Goal: Information Seeking & Learning: Learn about a topic

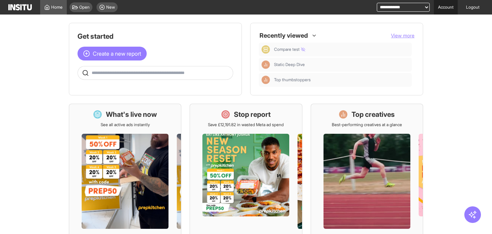
click at [446, 5] on link "Account" at bounding box center [446, 7] width 24 height 15
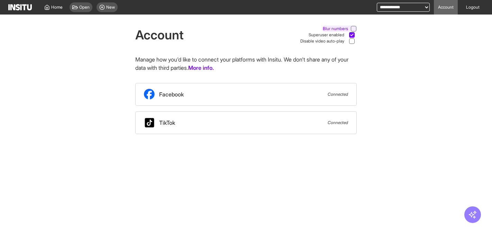
click at [353, 28] on icon at bounding box center [353, 28] width 3 height 3
click at [104, 6] on circle at bounding box center [102, 7] width 5 height 5
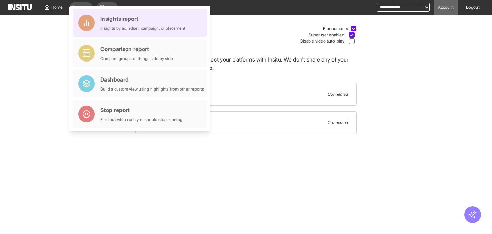
click at [115, 18] on div "Insights report" at bounding box center [142, 19] width 85 height 8
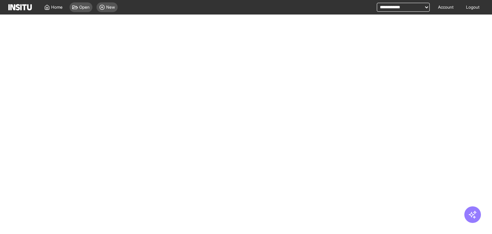
select select "**"
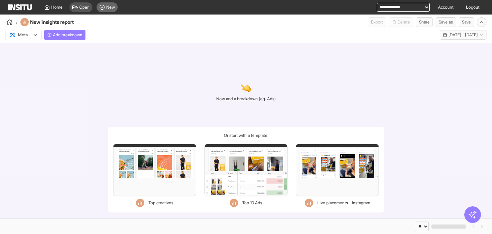
click at [106, 6] on div "New" at bounding box center [107, 7] width 21 height 10
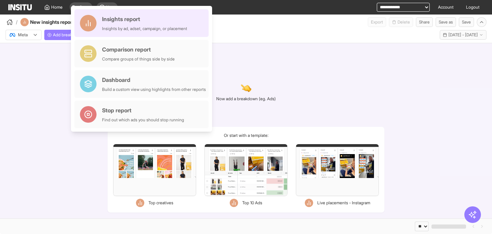
click at [115, 20] on div "Insights report" at bounding box center [144, 19] width 85 height 8
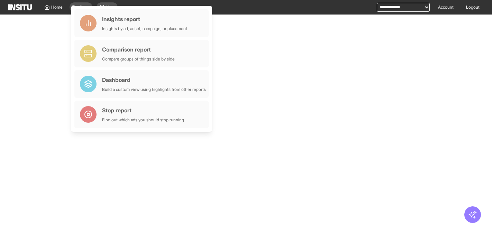
select select "**"
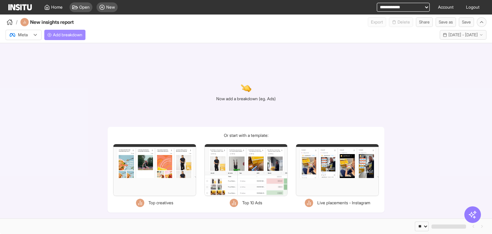
click at [62, 37] on span "Add breakdown" at bounding box center [67, 35] width 29 height 6
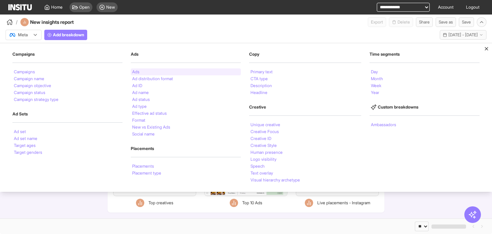
click at [144, 72] on div "Ads" at bounding box center [186, 72] width 110 height 7
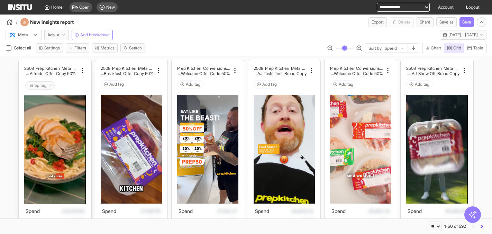
click at [71, 86] on input "text" at bounding box center [71, 85] width 30 height 11
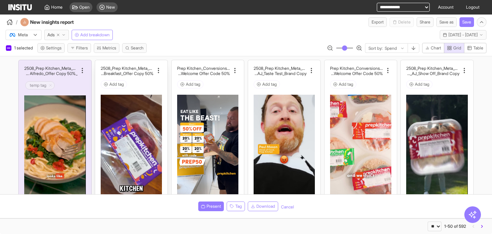
click at [145, 81] on div "Add tag" at bounding box center [131, 84] width 61 height 8
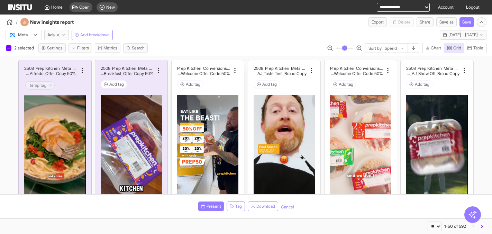
click at [234, 81] on div "Add tag" at bounding box center [207, 84] width 61 height 8
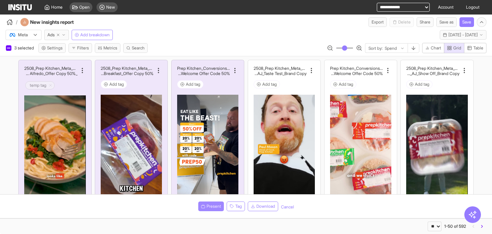
click at [210, 204] on button "Present" at bounding box center [211, 207] width 26 height 10
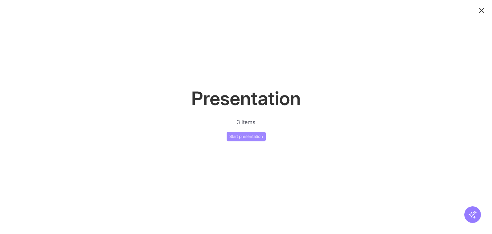
click at [253, 137] on button "Start presentation" at bounding box center [246, 137] width 39 height 10
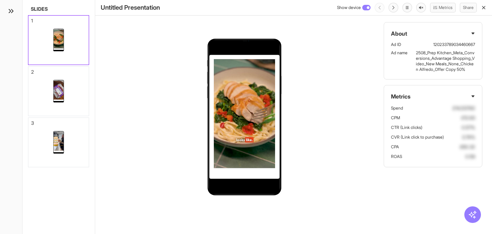
click at [89, 92] on div "Slides 1 2 3 To pick up a draggable item, press the space bar. While dragging, …" at bounding box center [59, 117] width 73 height 234
click at [83, 97] on div at bounding box center [58, 91] width 61 height 49
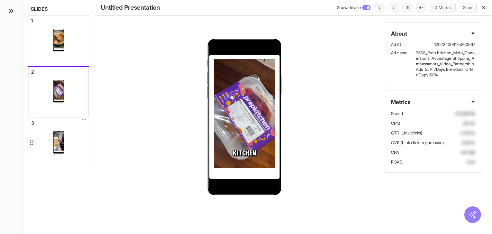
click at [79, 135] on div at bounding box center [58, 142] width 61 height 49
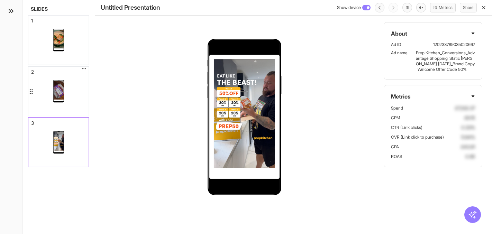
click at [78, 71] on div at bounding box center [58, 91] width 61 height 49
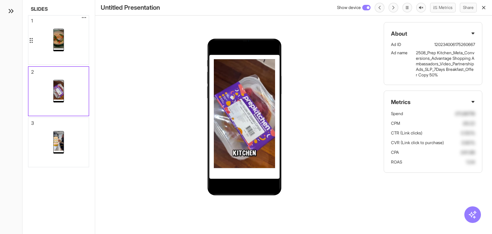
click at [81, 36] on div at bounding box center [58, 40] width 61 height 49
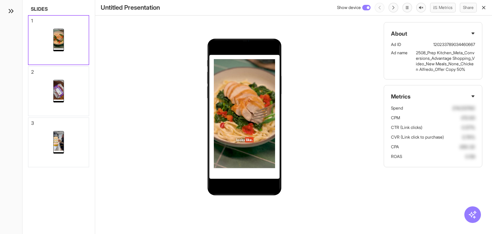
click at [485, 8] on icon "button" at bounding box center [484, 8] width 6 height 6
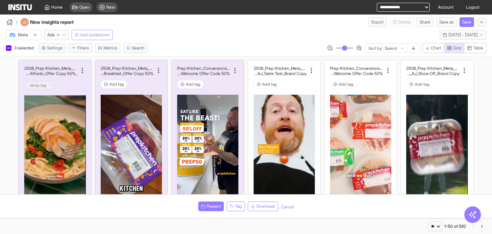
click at [88, 33] on span "Add breakdown" at bounding box center [94, 35] width 29 height 6
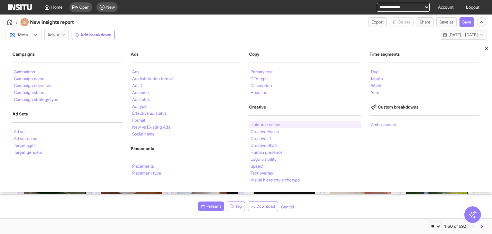
click at [282, 126] on div "Unique creative" at bounding box center [305, 125] width 113 height 7
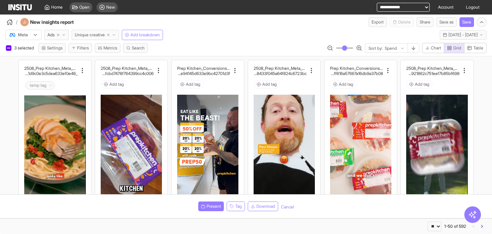
click at [109, 35] on line "button" at bounding box center [108, 35] width 2 height 2
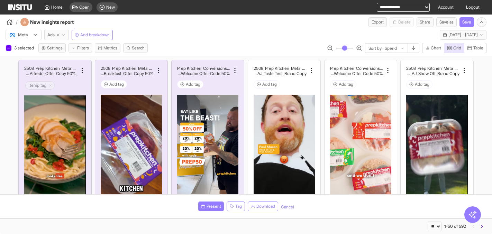
click at [60, 34] on icon "button" at bounding box center [58, 35] width 4 height 4
select select "**"
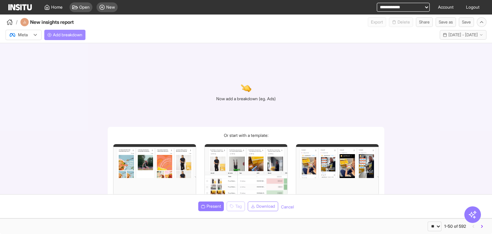
click at [65, 34] on span "Add breakdown" at bounding box center [67, 35] width 29 height 6
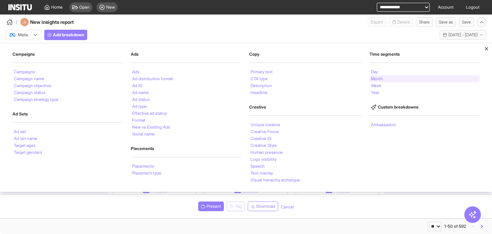
click at [382, 77] on li "Month" at bounding box center [377, 79] width 12 height 4
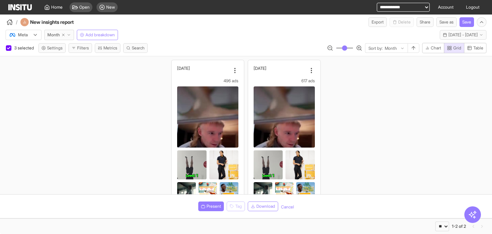
scroll to position [102, 0]
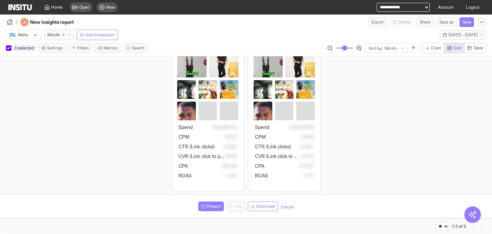
click at [8, 47] on icon at bounding box center [8, 47] width 3 height 3
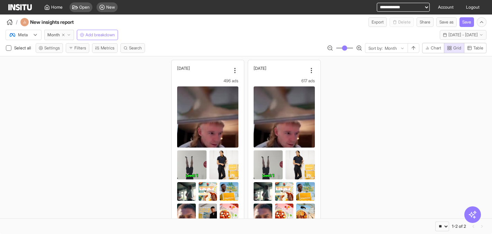
scroll to position [2, 0]
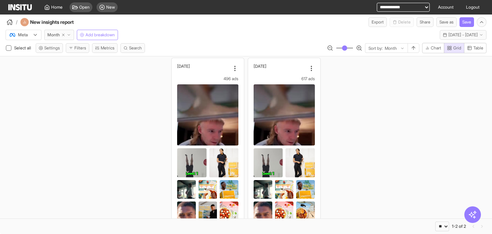
drag, startPoint x: 393, startPoint y: 122, endPoint x: 346, endPoint y: 94, distance: 54.5
click at [392, 122] on div "August, 2025 496 ads Spend £84,957.04 CPM £5.27 CTR (Link clicks) 0.29% CVR (Li…" at bounding box center [246, 174] width 492 height 240
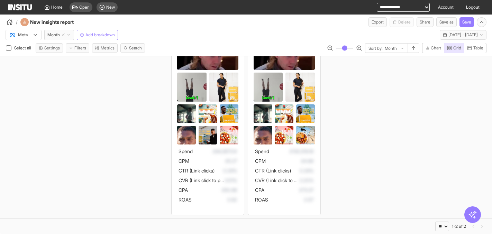
scroll to position [0, 0]
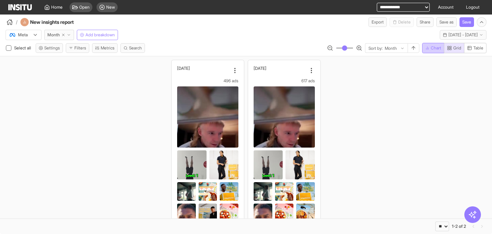
click at [428, 47] on icon "button" at bounding box center [428, 48] width 4 height 4
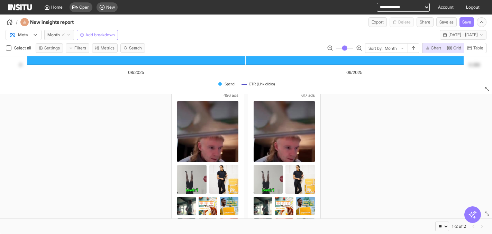
scroll to position [116, 0]
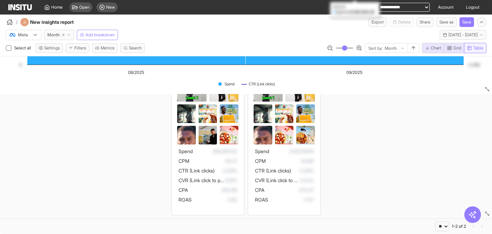
click at [479, 45] on button "Table" at bounding box center [475, 48] width 23 height 10
click at [454, 47] on span "Grid" at bounding box center [458, 48] width 8 height 6
click at [427, 48] on line "button" at bounding box center [427, 48] width 0 height 1
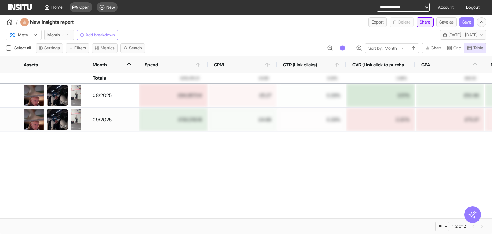
click at [419, 21] on button "Share" at bounding box center [425, 22] width 17 height 10
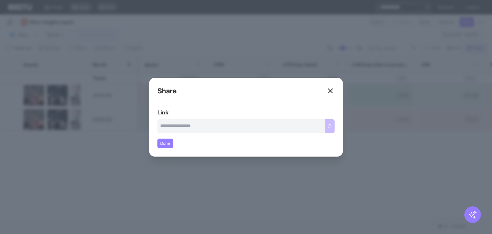
type input "**********"
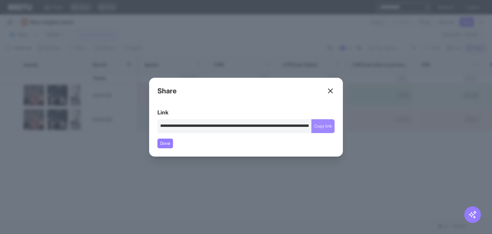
click at [322, 132] on button "Copy link" at bounding box center [323, 126] width 23 height 14
click at [331, 92] on line at bounding box center [331, 91] width 4 height 4
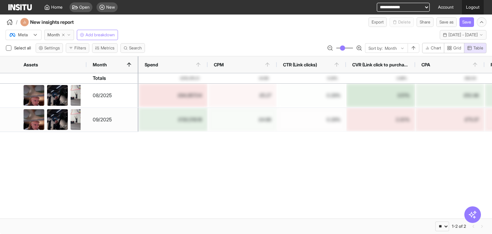
click at [474, 6] on link "Logout" at bounding box center [473, 7] width 22 height 15
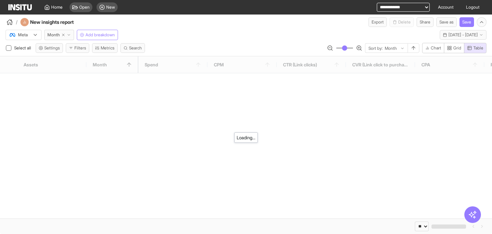
select select "**"
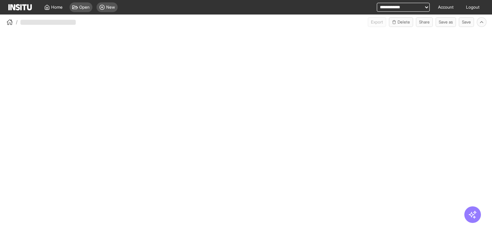
select select "**"
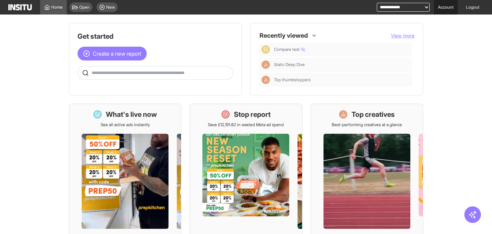
click at [445, 8] on link "Account" at bounding box center [446, 7] width 24 height 15
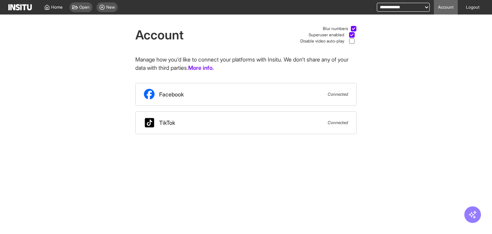
drag, startPoint x: 414, startPoint y: 42, endPoint x: 402, endPoint y: 34, distance: 15.2
click at [414, 42] on div "Account Blur numbers Superuser enabled Disable video auto-play Manage how you'd…" at bounding box center [246, 75] width 492 height 120
click at [105, 8] on icon at bounding box center [102, 8] width 6 height 6
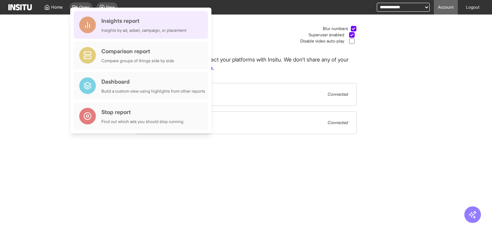
click at [137, 28] on div "Insights by ad, adset, campaign, or placement" at bounding box center [143, 31] width 85 height 6
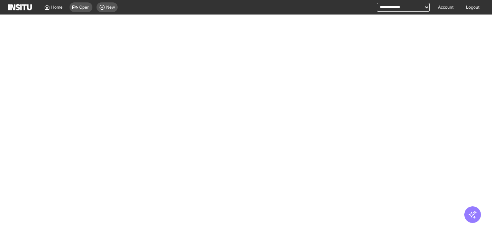
select select "**"
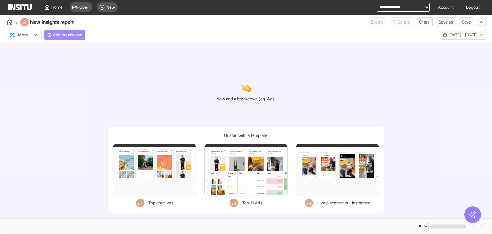
click at [51, 35] on icon "button" at bounding box center [49, 35] width 4 height 4
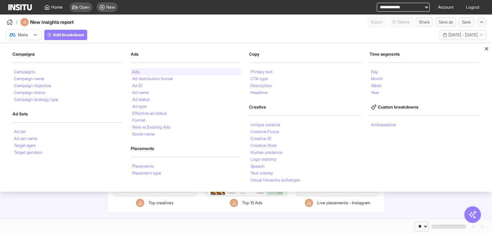
click at [136, 71] on li "Ads" at bounding box center [135, 72] width 7 height 4
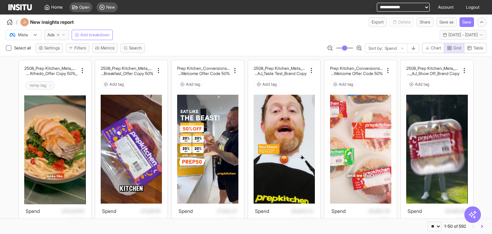
click at [30, 33] on div "Meta" at bounding box center [20, 35] width 22 height 7
click at [22, 65] on div "TikTok" at bounding box center [24, 62] width 36 height 12
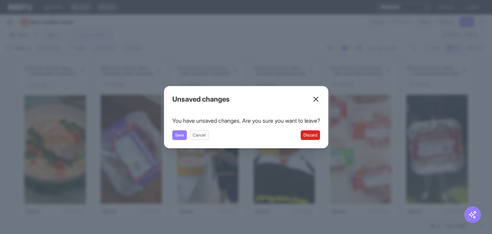
click at [318, 138] on button "Discard" at bounding box center [310, 136] width 19 height 10
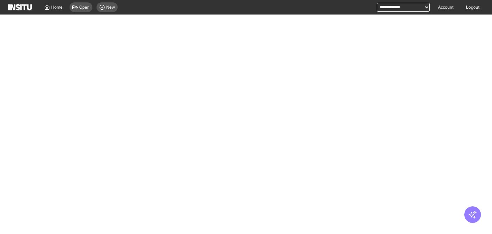
select select "**"
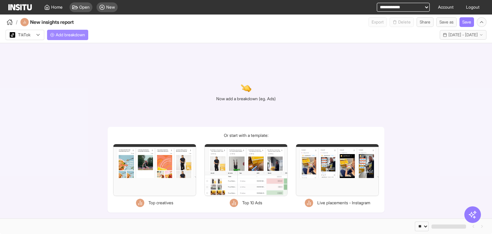
click at [80, 35] on span "Add breakdown" at bounding box center [70, 35] width 29 height 6
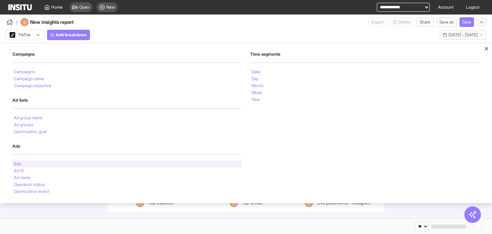
click at [18, 162] on li "Ads" at bounding box center [17, 164] width 7 height 4
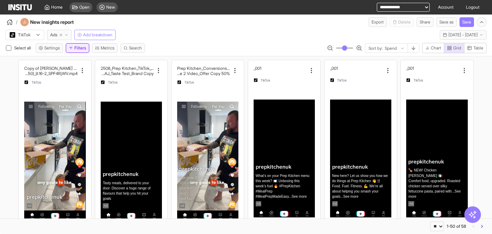
click at [79, 48] on button "Filters" at bounding box center [78, 48] width 24 height 10
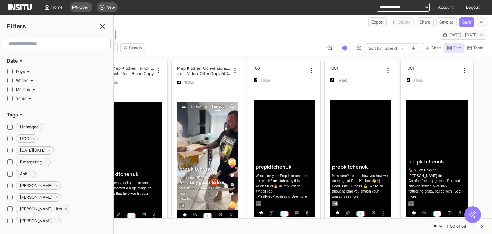
click at [103, 27] on line at bounding box center [102, 26] width 4 height 4
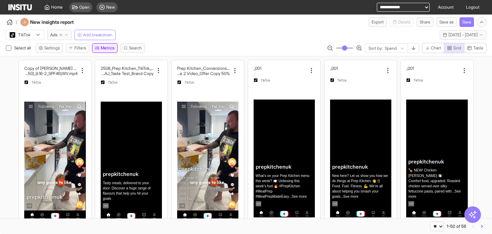
click at [99, 50] on icon "button" at bounding box center [97, 48] width 4 height 4
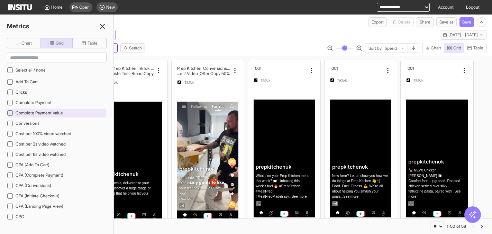
click at [9, 115] on div at bounding box center [10, 113] width 6 height 6
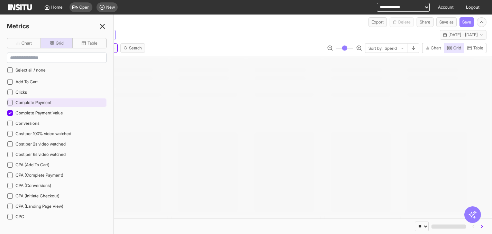
click at [9, 102] on icon at bounding box center [9, 102] width 3 height 3
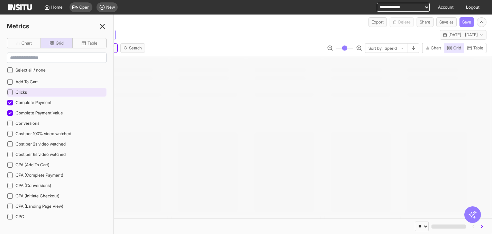
click at [11, 90] on div at bounding box center [10, 93] width 6 height 6
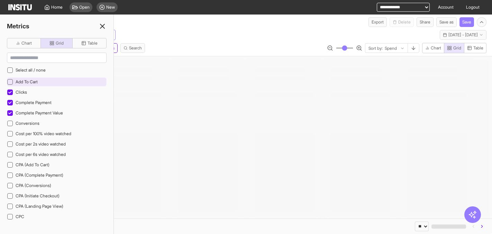
click at [11, 79] on div at bounding box center [10, 82] width 6 height 6
drag, startPoint x: 11, startPoint y: 124, endPoint x: 186, endPoint y: 140, distance: 175.3
click at [11, 124] on icon at bounding box center [9, 123] width 3 height 3
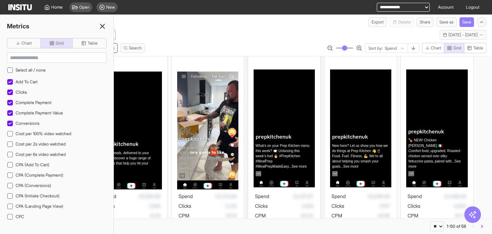
scroll to position [86, 0]
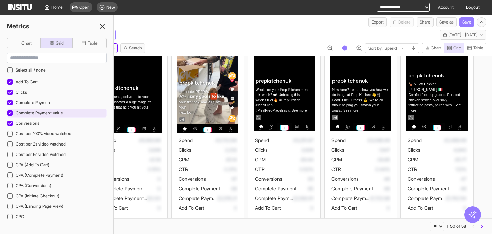
drag, startPoint x: 10, startPoint y: 124, endPoint x: 10, endPoint y: 112, distance: 11.4
click at [10, 124] on icon at bounding box center [9, 123] width 3 height 2
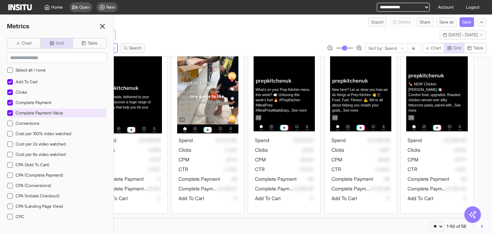
click at [10, 112] on icon at bounding box center [9, 112] width 3 height 3
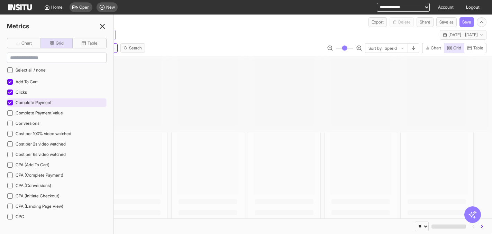
drag, startPoint x: 9, startPoint y: 103, endPoint x: 9, endPoint y: 96, distance: 7.3
click at [9, 103] on icon at bounding box center [9, 102] width 3 height 2
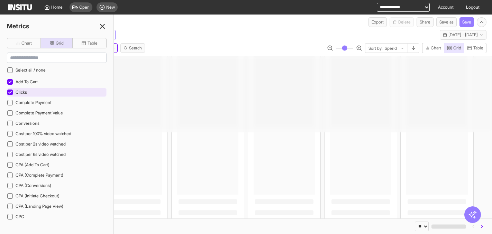
click at [9, 95] on div at bounding box center [10, 93] width 6 height 6
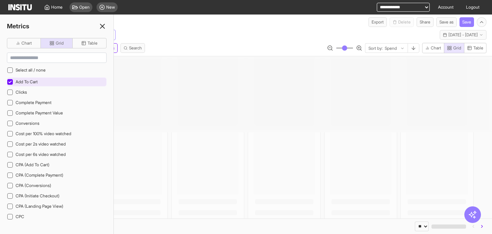
click at [10, 80] on icon at bounding box center [9, 81] width 3 height 3
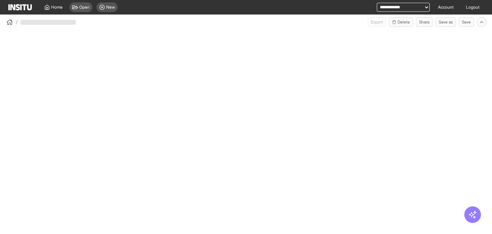
select select "**"
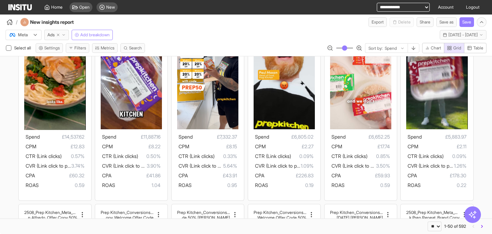
scroll to position [30, 0]
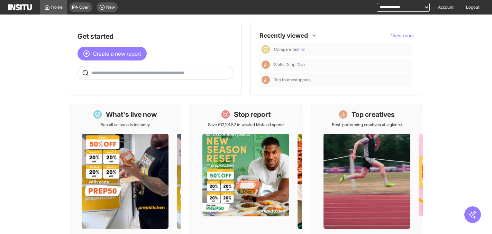
click at [409, 9] on select "**********" at bounding box center [403, 7] width 53 height 9
select select "**********"
click at [377, 3] on select "**********" at bounding box center [403, 7] width 53 height 9
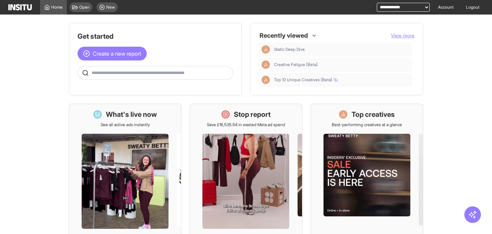
click at [406, 8] on select "**********" at bounding box center [403, 7] width 53 height 9
click at [449, 7] on link "Account" at bounding box center [446, 7] width 24 height 15
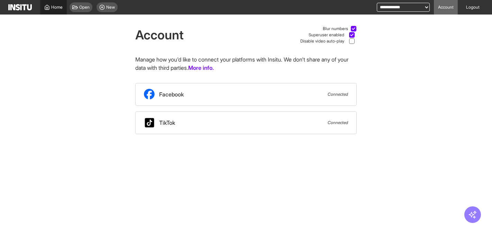
click at [53, 7] on span "Home" at bounding box center [56, 8] width 11 height 6
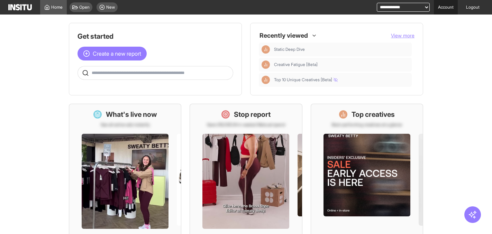
click at [446, 6] on link "Account" at bounding box center [446, 7] width 24 height 15
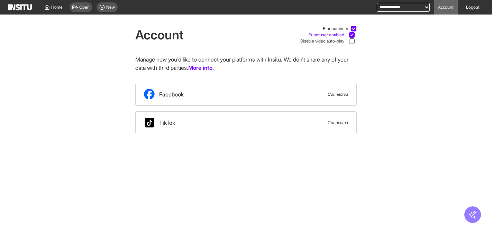
click at [351, 33] on div at bounding box center [352, 35] width 6 height 6
click at [56, 7] on span "Home" at bounding box center [56, 8] width 11 height 6
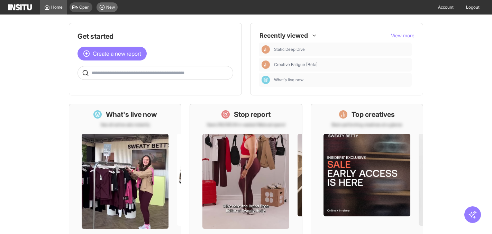
click at [111, 6] on span "New" at bounding box center [110, 8] width 9 height 6
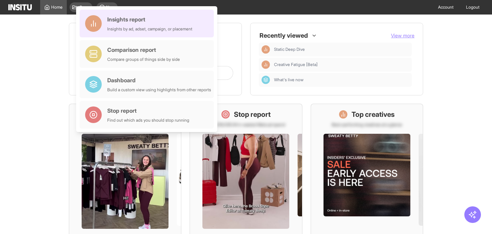
click at [141, 21] on div "Insights report" at bounding box center [149, 19] width 85 height 8
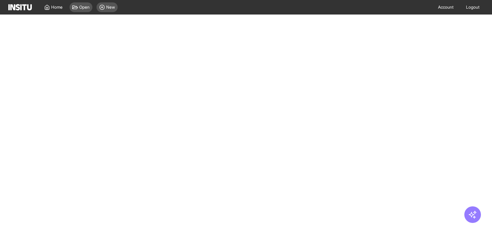
select select "**"
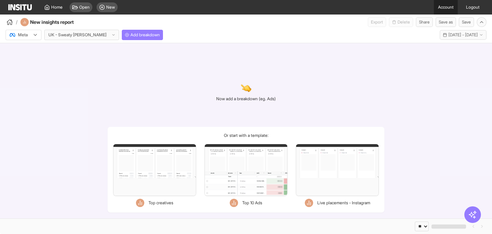
click at [442, 5] on link "Account" at bounding box center [446, 7] width 24 height 15
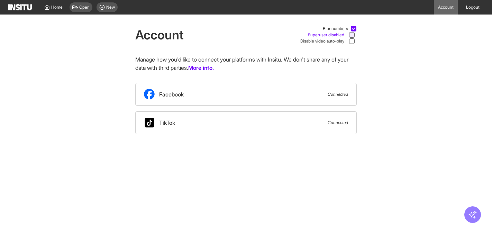
click at [352, 35] on icon at bounding box center [351, 35] width 3 height 2
click at [353, 35] on icon at bounding box center [351, 34] width 3 height 3
click at [60, 7] on span "Home" at bounding box center [56, 8] width 11 height 6
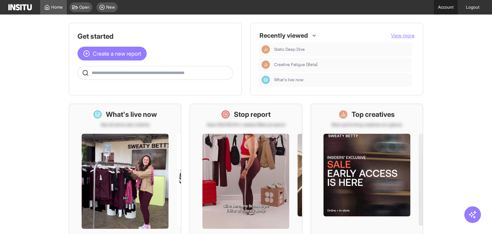
click at [443, 5] on link "Account" at bounding box center [446, 7] width 24 height 15
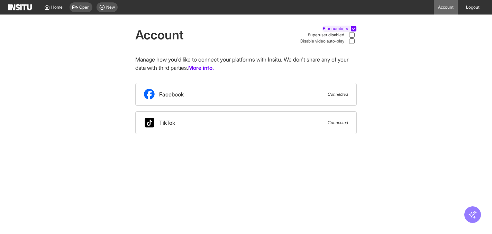
click at [356, 27] on div at bounding box center [354, 29] width 6 height 6
click at [113, 10] on span "New" at bounding box center [110, 8] width 9 height 6
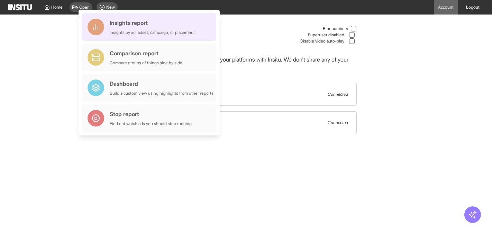
click at [132, 24] on div "Insights report" at bounding box center [152, 23] width 85 height 8
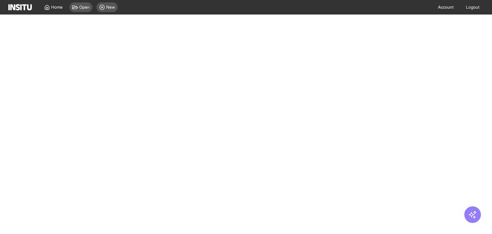
select select "**"
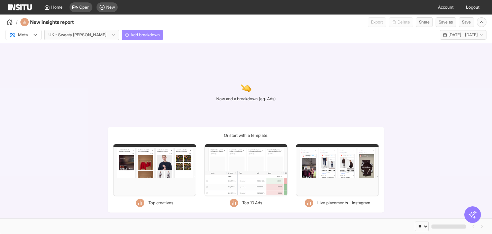
click at [144, 34] on button "Add breakdown" at bounding box center [142, 35] width 41 height 10
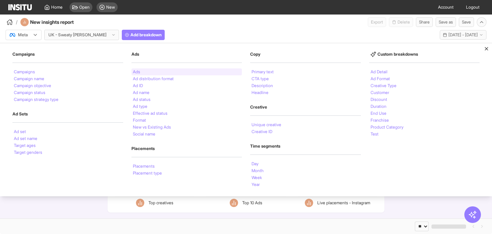
click at [146, 71] on div "Ads" at bounding box center [187, 72] width 111 height 7
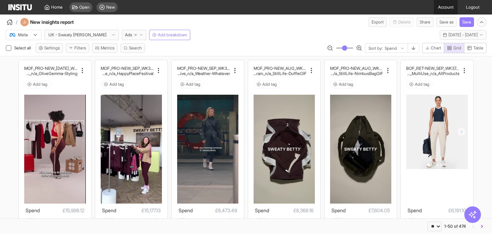
click at [450, 9] on link "Account" at bounding box center [446, 7] width 24 height 15
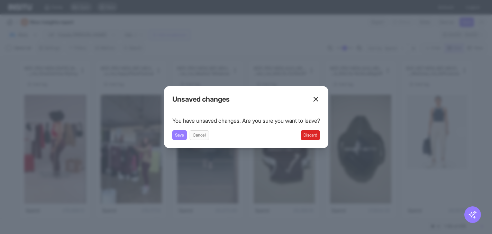
click at [320, 139] on button "Discard" at bounding box center [310, 136] width 19 height 10
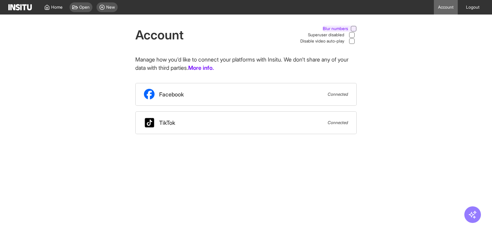
click at [353, 27] on icon at bounding box center [353, 28] width 3 height 3
click at [352, 34] on icon at bounding box center [351, 34] width 3 height 3
click at [352, 35] on icon at bounding box center [351, 35] width 3 height 2
click at [107, 8] on span "New" at bounding box center [110, 8] width 9 height 6
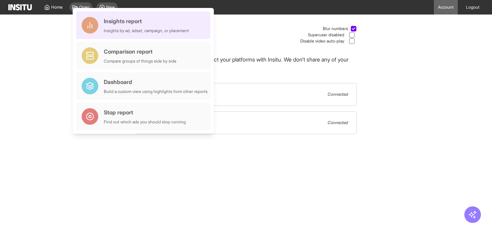
click at [137, 26] on div "Insights report Insights by ad, adset, campaign, or placement" at bounding box center [146, 25] width 85 height 17
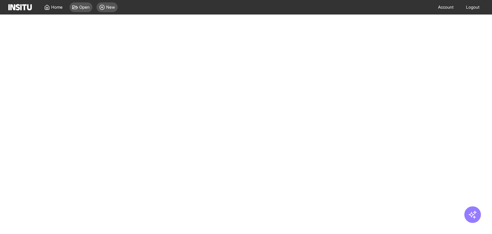
select select "**"
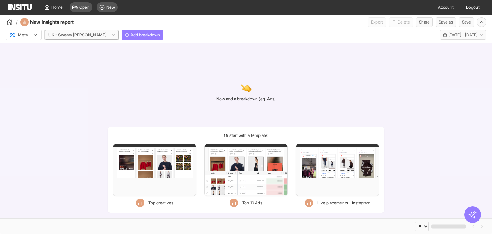
click at [89, 34] on span "UK - Sweaty [PERSON_NAME]" at bounding box center [80, 35] width 64 height 7
click at [143, 34] on button "Add breakdown" at bounding box center [142, 35] width 41 height 10
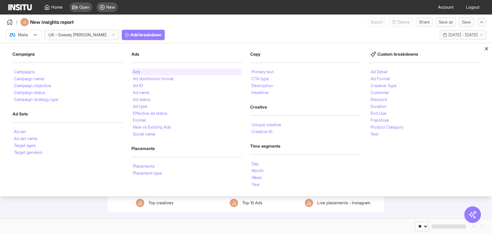
click at [150, 72] on div "Ads" at bounding box center [187, 72] width 111 height 7
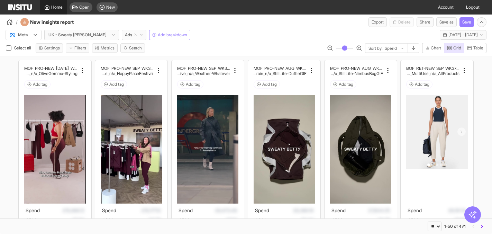
click at [46, 7] on polyline at bounding box center [46, 8] width 1 height 2
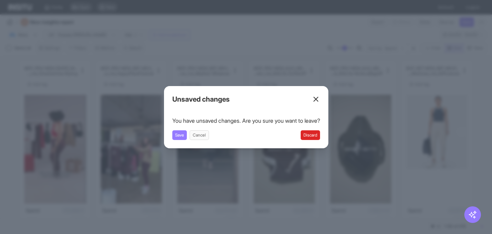
click at [319, 135] on button "Discard" at bounding box center [310, 136] width 19 height 10
